Goal: Task Accomplishment & Management: Complete application form

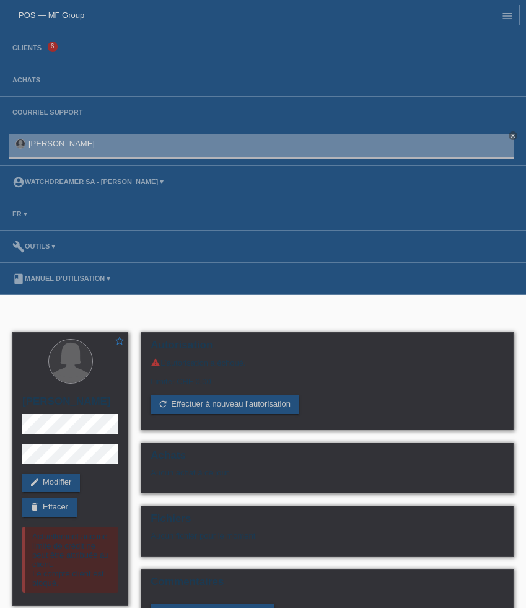
click at [30, 44] on li "Clients 6" at bounding box center [263, 48] width 526 height 32
click at [29, 51] on link "Clients" at bounding box center [27, 47] width 42 height 7
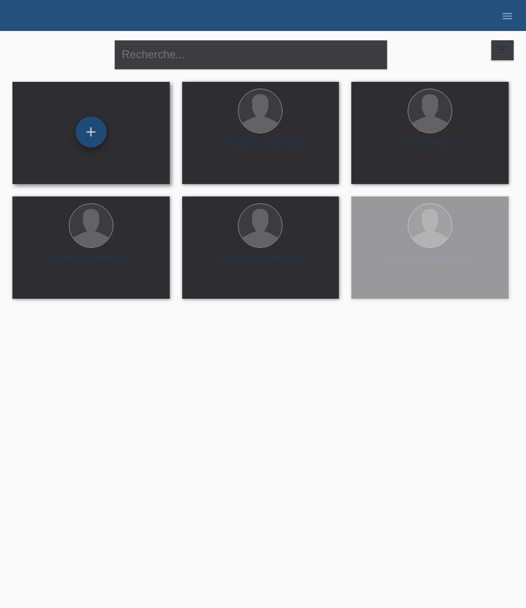
click at [95, 135] on div "+" at bounding box center [91, 131] width 31 height 31
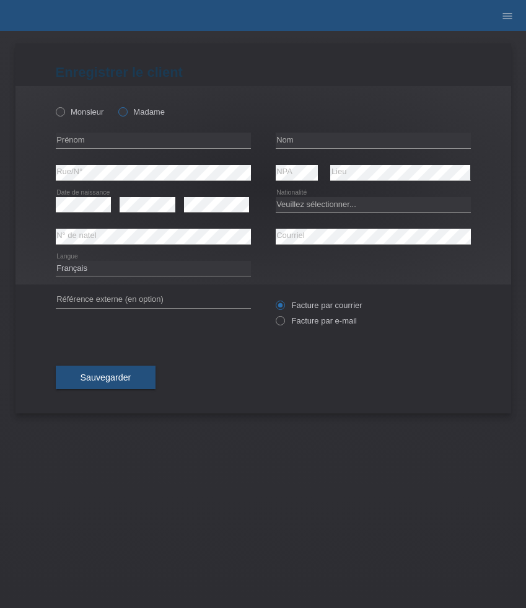
click at [116, 105] on icon at bounding box center [116, 105] width 0 height 0
click at [125, 112] on input "Madame" at bounding box center [122, 111] width 8 height 8
radio input "true"
click at [93, 141] on input "text" at bounding box center [153, 140] width 195 height 15
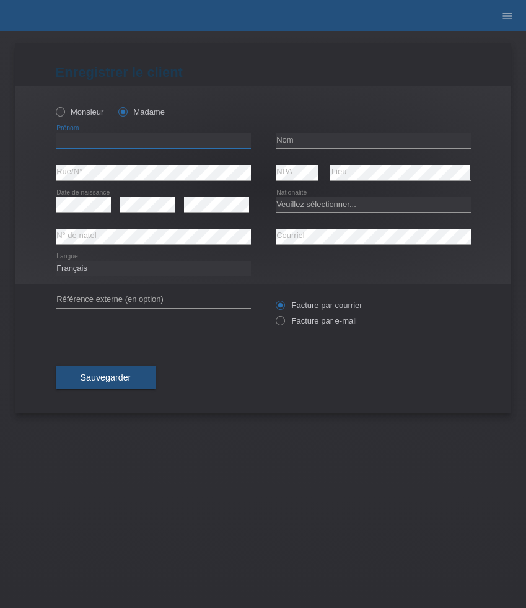
paste input "Nderona"
type input "Nderona"
click at [307, 134] on input "text" at bounding box center [373, 140] width 195 height 15
paste input "[PERSON_NAME]"
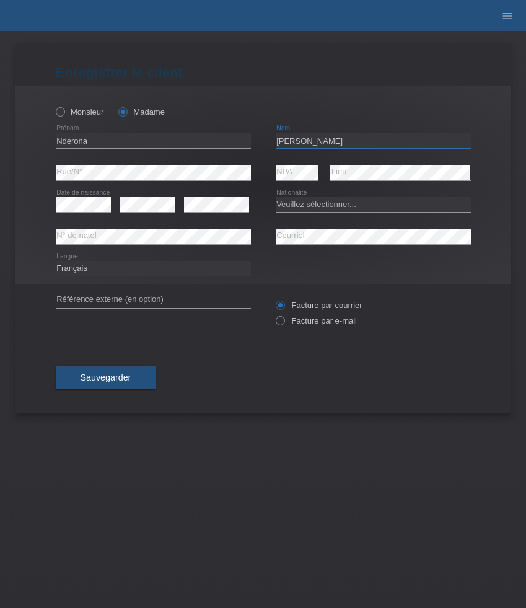
type input "[PERSON_NAME]"
click at [351, 203] on select "Veuillez sélectionner... Suisse Allemagne Autriche Liechtenstein ------------ A…" at bounding box center [373, 204] width 195 height 15
select select "SI"
click at [276, 197] on select "Veuillez sélectionner... Suisse Allemagne Autriche Liechtenstein ------------ A…" at bounding box center [373, 204] width 195 height 15
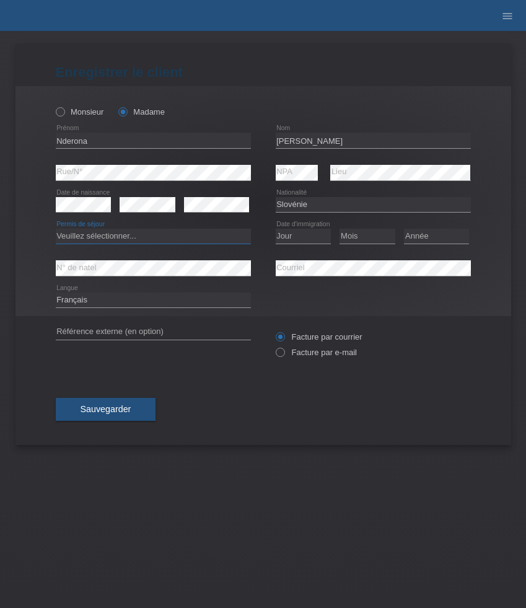
click at [201, 232] on select "Veuillez sélectionner... C B B - Statut de réfugié Autre" at bounding box center [153, 236] width 195 height 15
select select "C"
click at [56, 229] on select "Veuillez sélectionner... C B B - Statut de réfugié Autre" at bounding box center [153, 236] width 195 height 15
click at [291, 238] on select "Jour 01 02 03 04 05 06 07 08 09 10 11" at bounding box center [304, 236] width 56 height 15
select select "26"
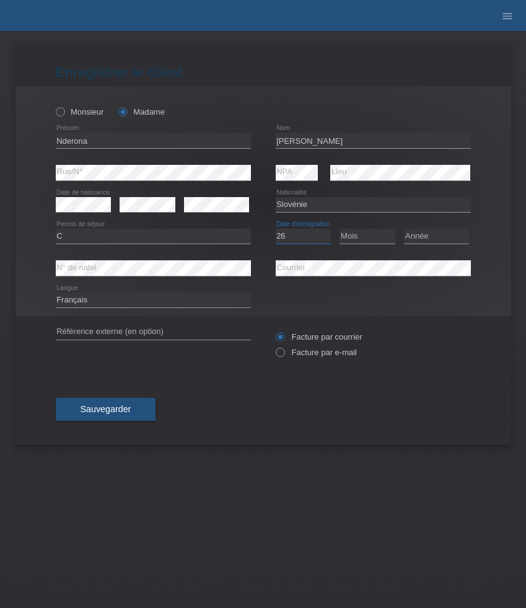
click at [276, 229] on select "Jour 01 02 03 04 05 06 07 08 09 10 11" at bounding box center [304, 236] width 56 height 15
click at [363, 240] on select "Mois 01 02 03 04 05 06 07 08 09 10 11" at bounding box center [368, 236] width 56 height 15
select select "07"
click at [340, 229] on select "Mois 01 02 03 04 05 06 07 08 09 10 11" at bounding box center [368, 236] width 56 height 15
click at [435, 234] on select "Année 2025 2024 2023 2022 2021 2020 2019 2018 2017 2016 2015 2014 2013 2012 201…" at bounding box center [436, 236] width 65 height 15
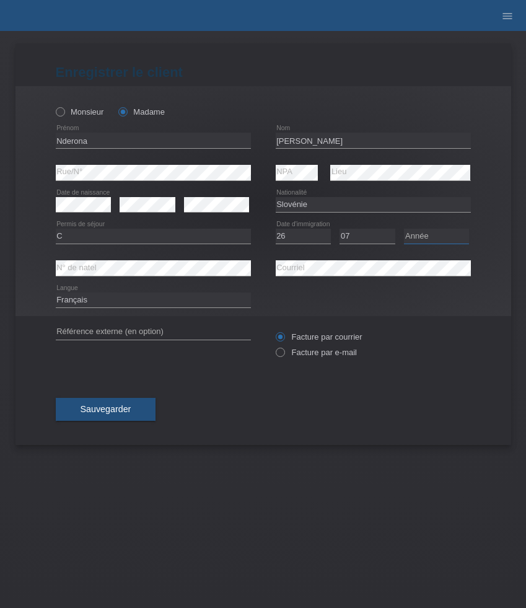
select select "2009"
click at [404, 229] on select "Année 2025 2024 2023 2022 2021 2020 2019 2018 2017 2016 2015 2014 2013 2012 201…" at bounding box center [436, 236] width 65 height 15
click at [310, 357] on label "Facture par e-mail" at bounding box center [316, 352] width 81 height 9
click at [284, 357] on input "Facture par e-mail" at bounding box center [280, 355] width 8 height 15
radio input "true"
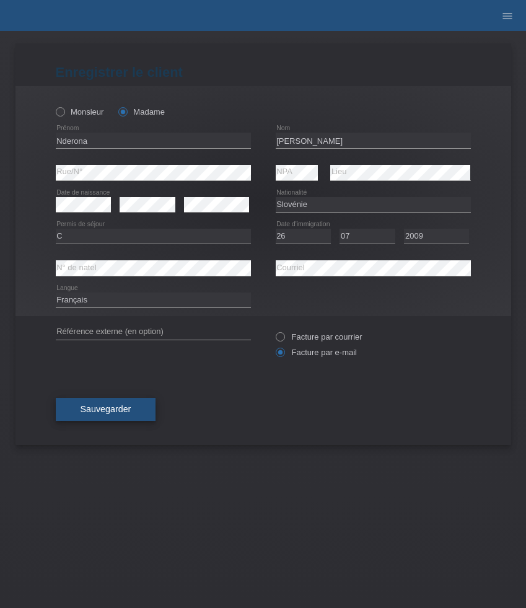
click at [115, 410] on span "Sauvegarder" at bounding box center [106, 409] width 51 height 10
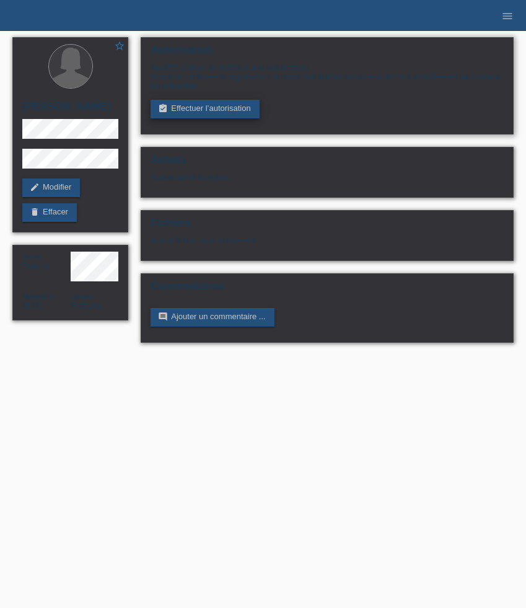
click at [222, 116] on link "assignment_turned_in Effectuer l’autorisation" at bounding box center [205, 109] width 108 height 19
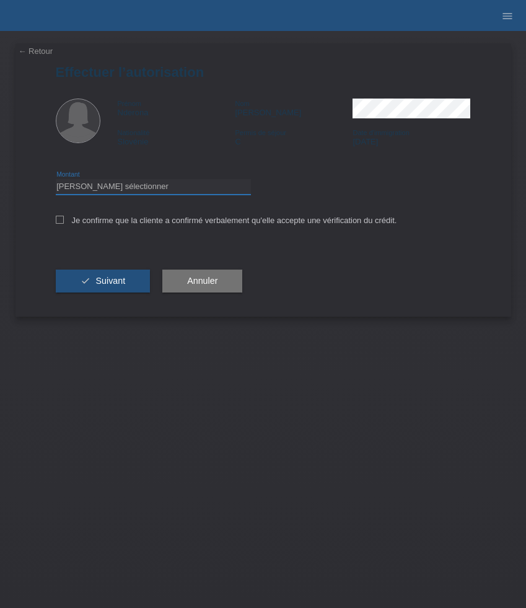
click at [188, 190] on select "Veuillez sélectionner CHF 1.00 - CHF 499.00 CHF 500.00 - CHF 1'999.00 CHF 2'000…" at bounding box center [153, 186] width 195 height 15
select select "3"
click at [56, 181] on select "Veuillez sélectionner CHF 1.00 - CHF 499.00 CHF 500.00 - CHF 1'999.00 CHF 2'000…" at bounding box center [153, 186] width 195 height 15
click at [180, 225] on label "Je confirme que la cliente a confirmé verbalement qu'elle accepte une vérificat…" at bounding box center [226, 220] width 341 height 9
click at [64, 224] on input "Je confirme que la cliente a confirmé verbalement qu'elle accepte une vérificat…" at bounding box center [60, 220] width 8 height 8
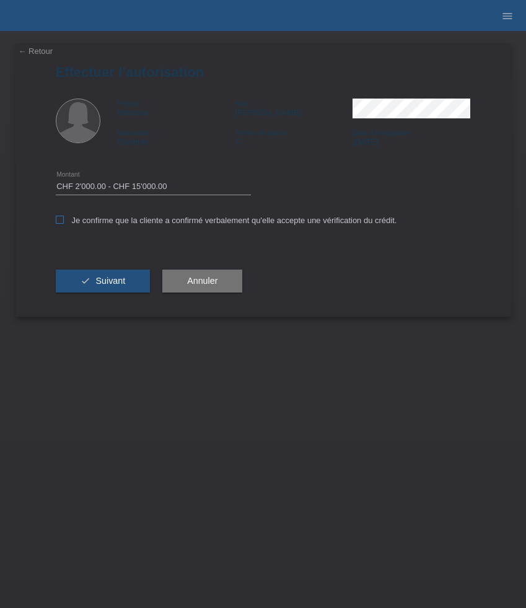
checkbox input "true"
click at [134, 283] on button "check Suivant" at bounding box center [103, 282] width 95 height 24
